Goal: Task Accomplishment & Management: Manage account settings

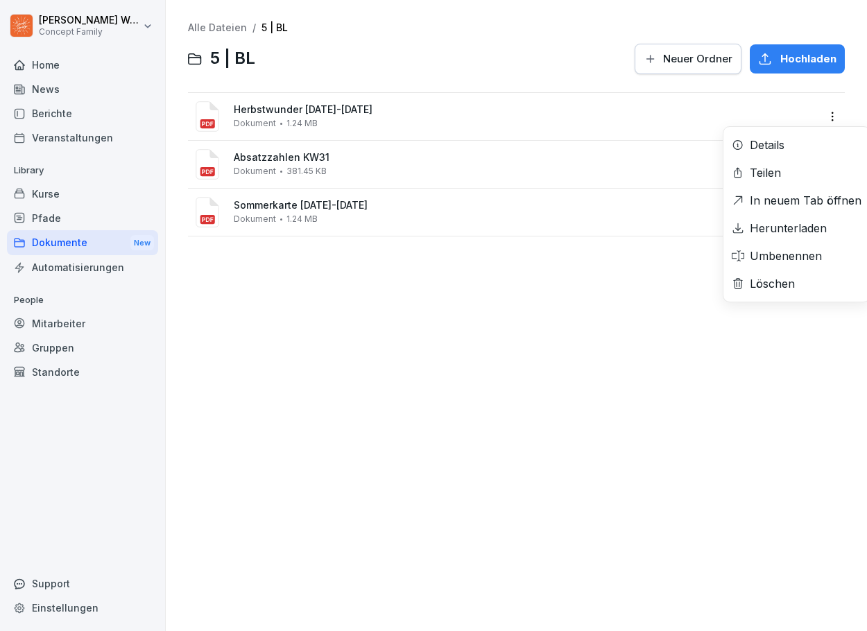
click at [821, 117] on html "[PERSON_NAME] Concept Family Home News Berichte Veranstaltungen Library Kurse P…" at bounding box center [433, 315] width 867 height 631
click at [402, 282] on html "[PERSON_NAME] Concept Family Home News Berichte Veranstaltungen Library Kurse P…" at bounding box center [433, 315] width 867 height 631
click at [822, 118] on html "[PERSON_NAME] Concept Family Home News Berichte Veranstaltungen Library Kurse P…" at bounding box center [433, 315] width 867 height 631
click at [823, 118] on html "[PERSON_NAME] Concept Family Home News Berichte Veranstaltungen Library Kurse P…" at bounding box center [433, 315] width 867 height 631
click at [822, 117] on html "[PERSON_NAME] Concept Family Home News Berichte Veranstaltungen Library Kurse P…" at bounding box center [433, 315] width 867 height 631
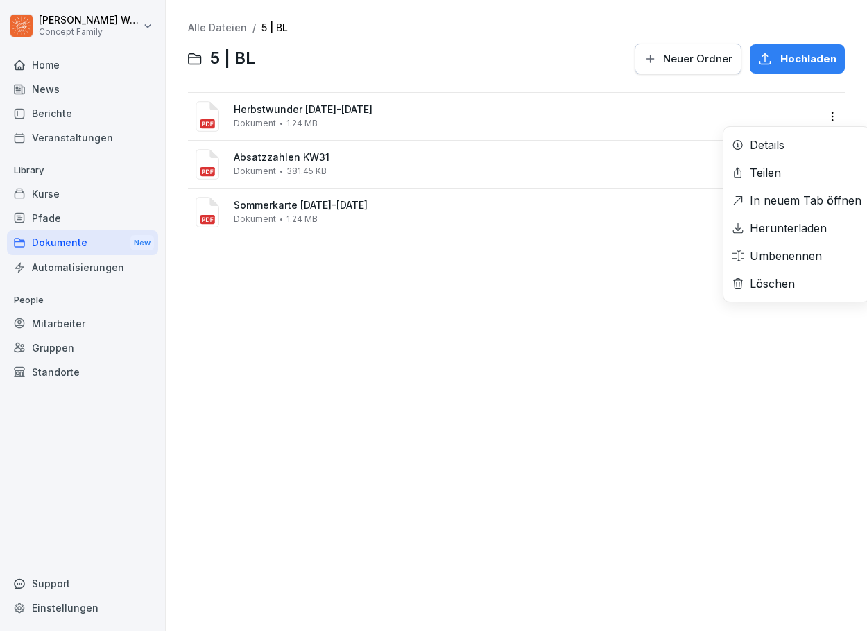
click at [773, 288] on div "Löschen" at bounding box center [772, 283] width 45 height 17
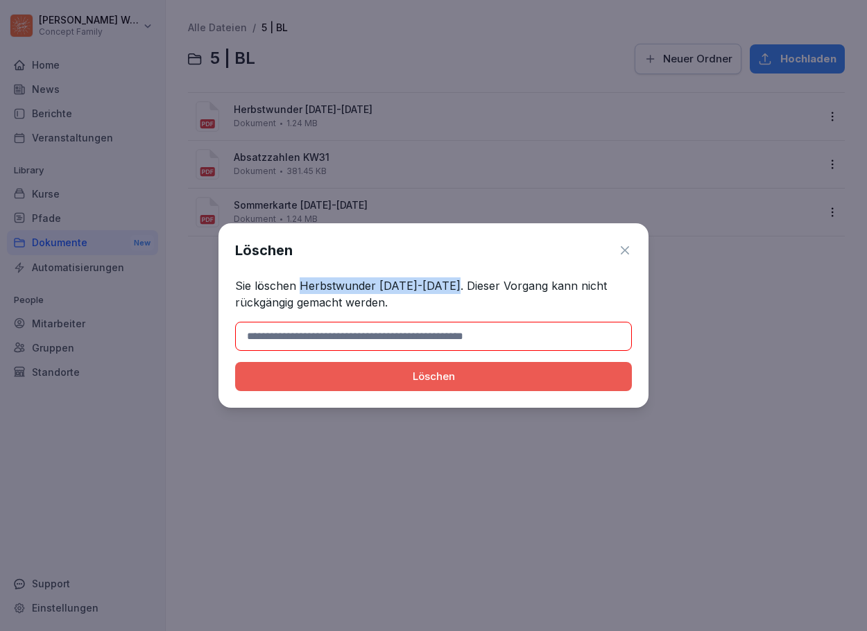
drag, startPoint x: 302, startPoint y: 284, endPoint x: 441, endPoint y: 289, distance: 139.5
click at [441, 289] on p "Sie löschen Herbstwunder [DATE]-[DATE]. Dieser Vorgang kann nicht rückgängig ge…" at bounding box center [433, 293] width 397 height 33
copy p "Herbstwunder [DATE]-[DATE]"
click at [429, 332] on input at bounding box center [433, 336] width 397 height 29
paste input "**********"
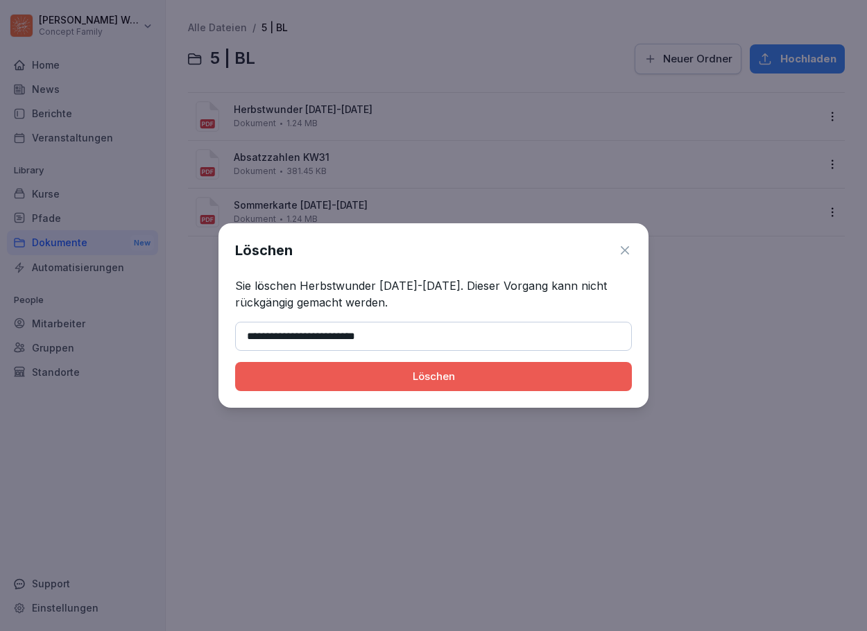
type input "**********"
click at [438, 375] on div "Löschen" at bounding box center [433, 376] width 375 height 15
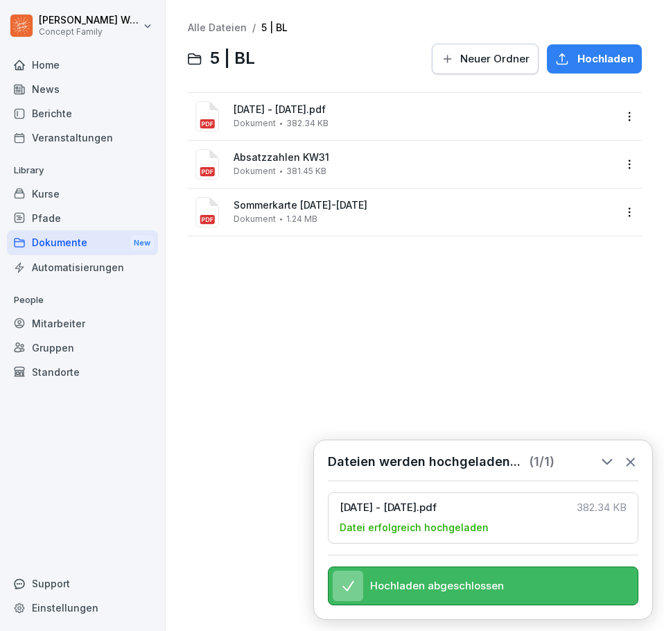
click at [610, 120] on html "[PERSON_NAME] Concept Family Home News Berichte Veranstaltungen Library Kurse P…" at bounding box center [332, 315] width 664 height 631
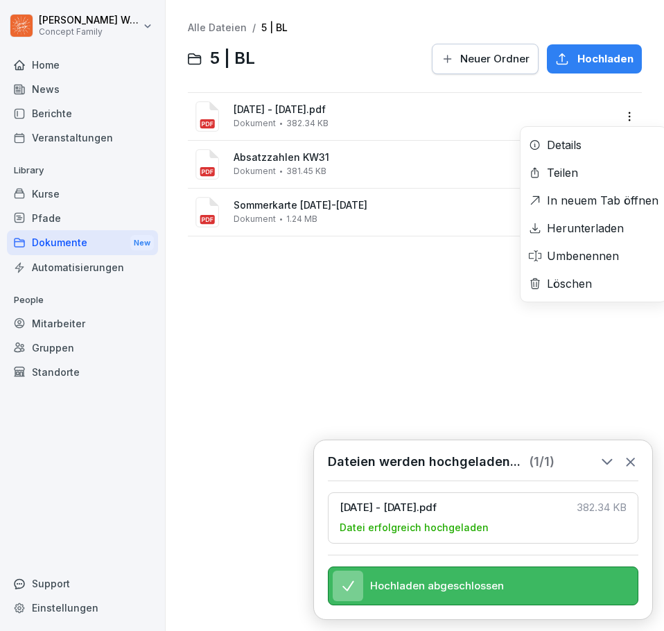
click at [572, 261] on div "Umbenennen" at bounding box center [583, 256] width 72 height 17
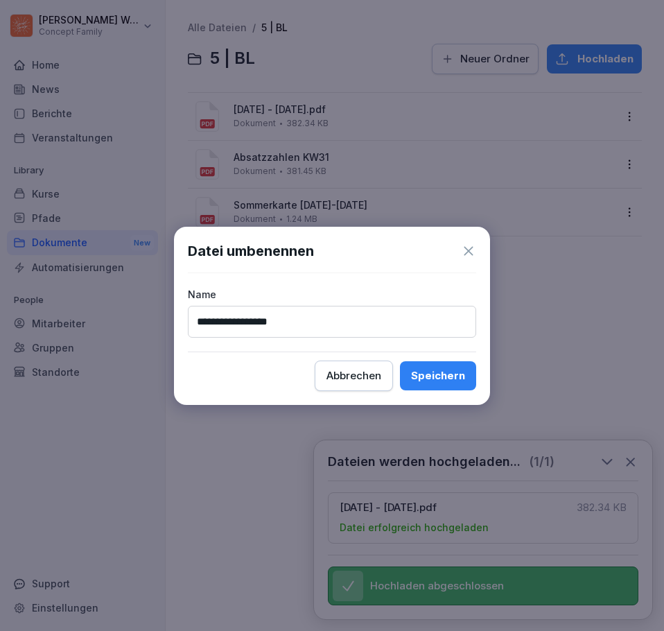
type input "**********"
click at [422, 373] on div "Speichern" at bounding box center [438, 375] width 54 height 15
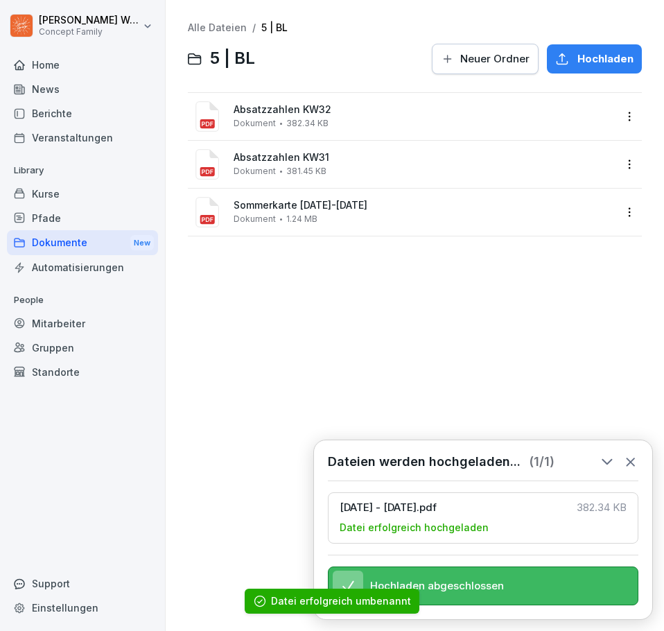
click at [346, 270] on div "Alle Dateien / 5 | BL 5 | BL Neuer Ordner Hochladen Absatzzahlen KW32 Dokument …" at bounding box center [415, 315] width 478 height 610
click at [632, 458] on icon at bounding box center [631, 462] width 8 height 8
